Goal: Task Accomplishment & Management: Manage account settings

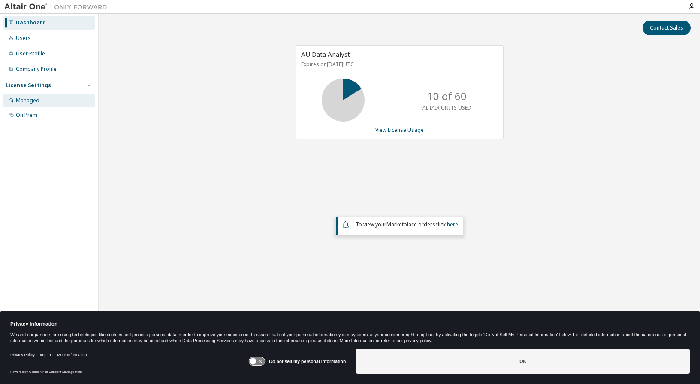
click at [22, 100] on div "Managed" at bounding box center [28, 100] width 24 height 7
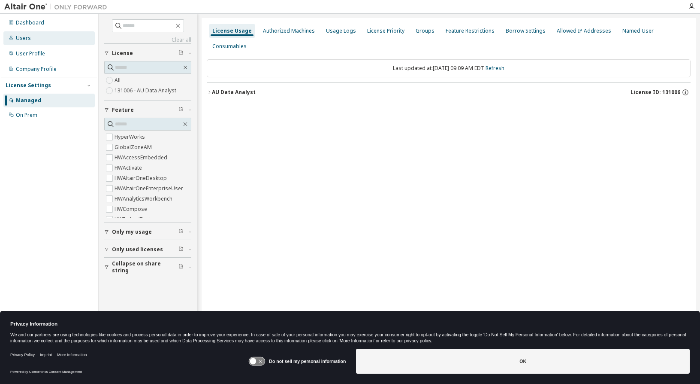
click at [28, 36] on div "Users" at bounding box center [23, 38] width 15 height 7
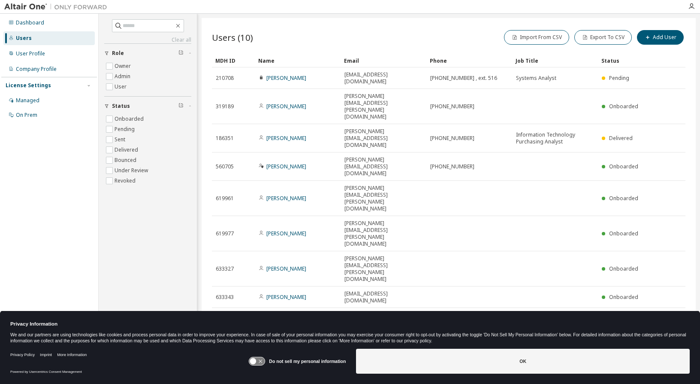
click at [30, 7] on img at bounding box center [57, 7] width 107 height 9
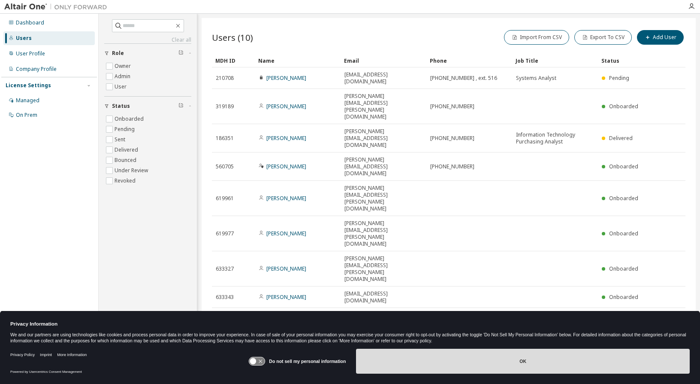
click at [448, 359] on button "OK" at bounding box center [523, 360] width 334 height 25
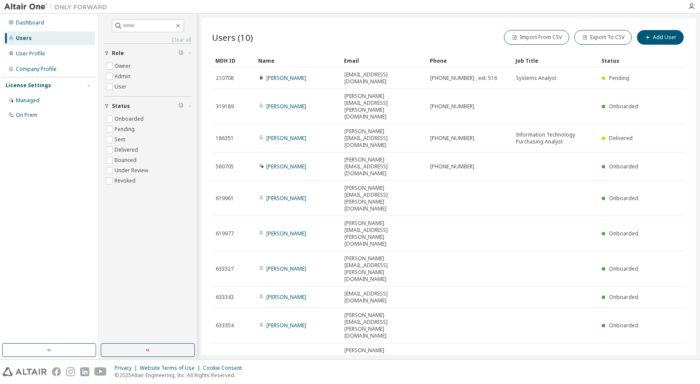
click at [29, 372] on img at bounding box center [25, 371] width 44 height 9
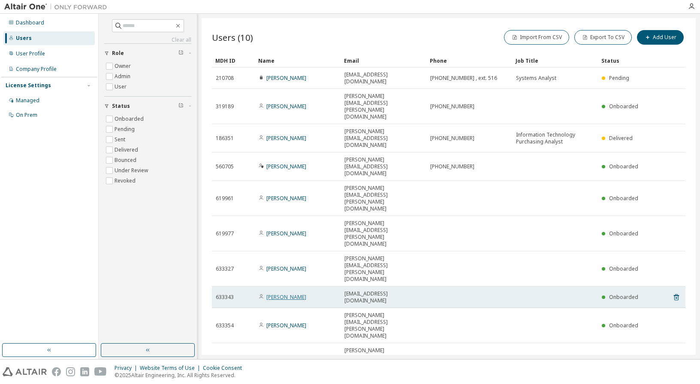
click at [290, 293] on link "Chelsea Rothschild" at bounding box center [287, 296] width 40 height 7
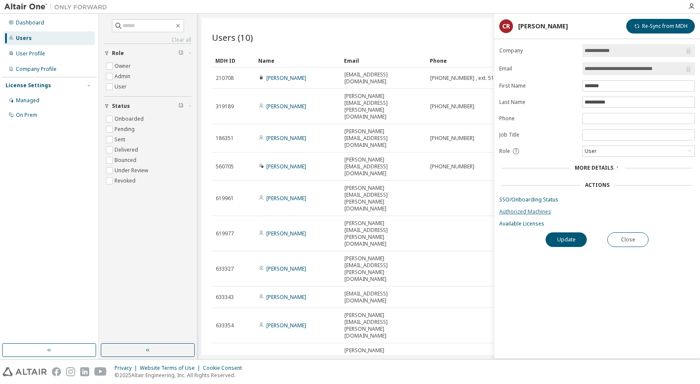
click at [524, 209] on link "Authorized Machines" at bounding box center [598, 211] width 196 height 7
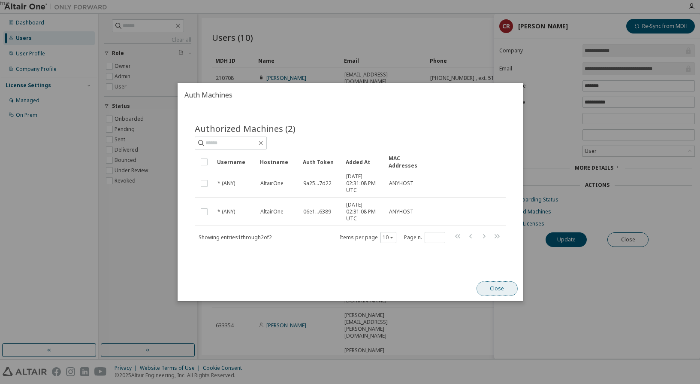
click at [506, 285] on button "Close" at bounding box center [496, 288] width 41 height 15
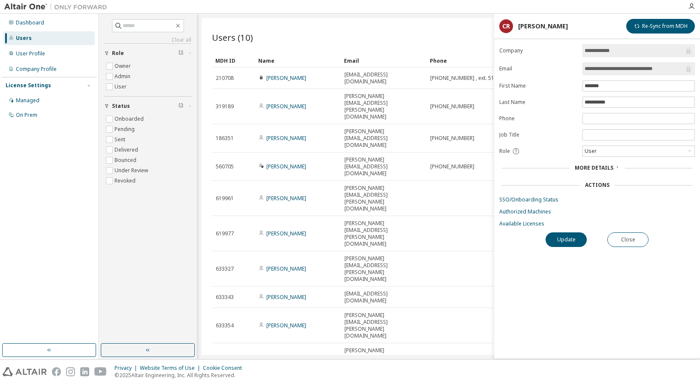
click at [397, 257] on div "Users (10) Import From CSV Export To CSV Add User Clear Load Save Save As Field…" at bounding box center [449, 186] width 494 height 336
click at [674, 27] on button "Re-Sync from MDH" at bounding box center [661, 26] width 69 height 15
click at [633, 235] on button "Close" at bounding box center [628, 239] width 41 height 15
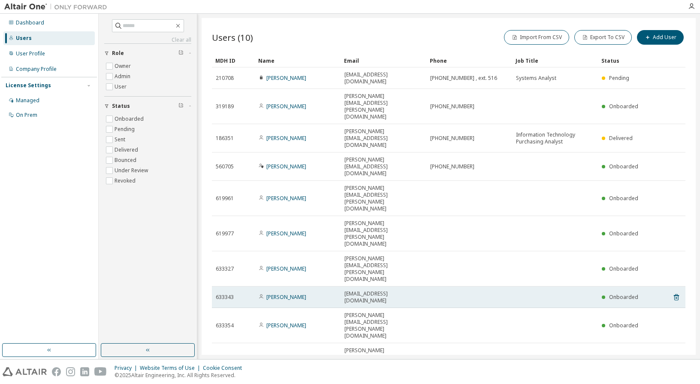
click at [441, 286] on td at bounding box center [470, 296] width 86 height 21
